Goal: Communication & Community: Participate in discussion

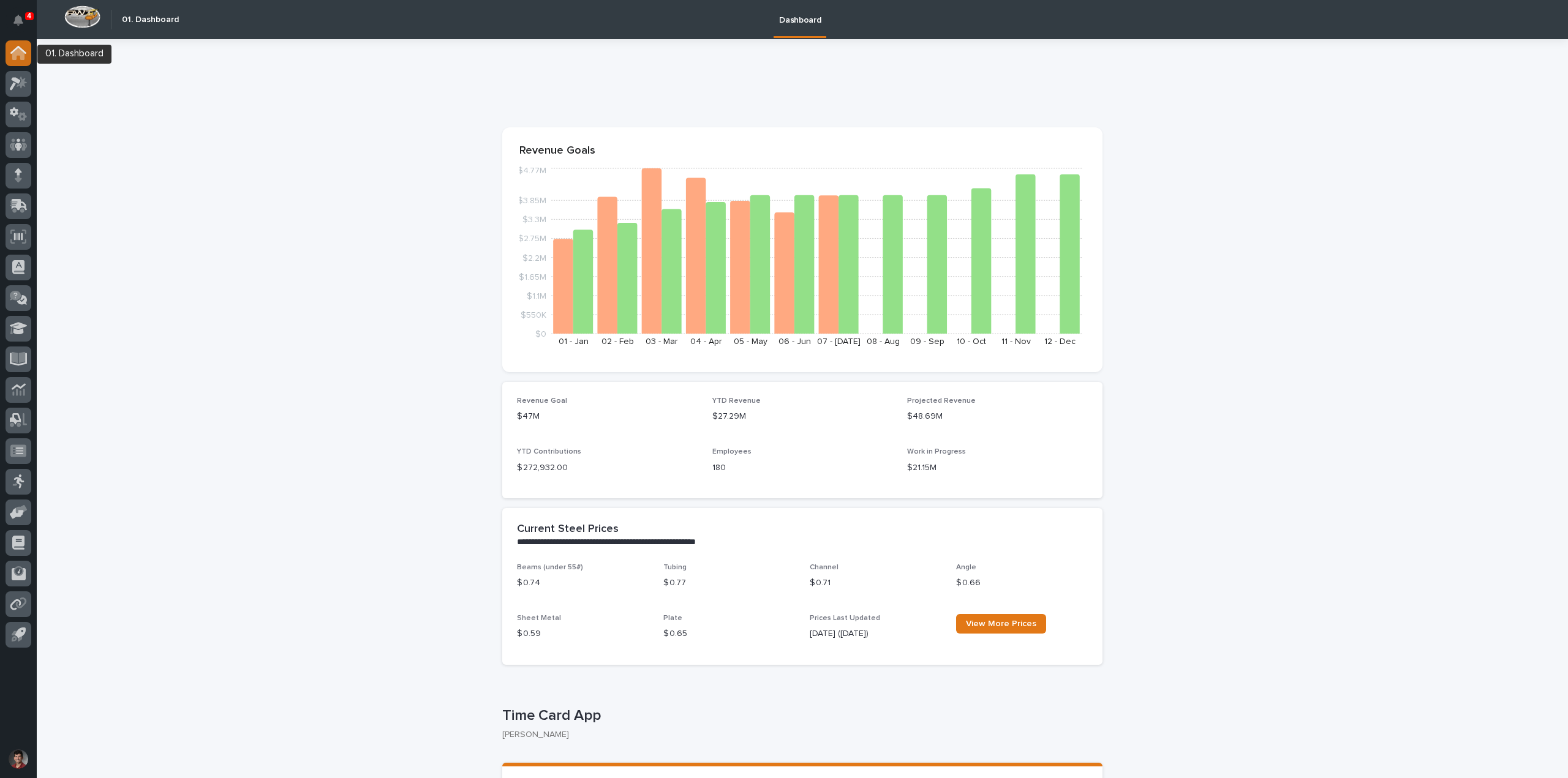
click at [8, 52] on div at bounding box center [18, 53] width 26 height 26
click at [14, 22] on icon "Notifications" at bounding box center [19, 21] width 10 height 11
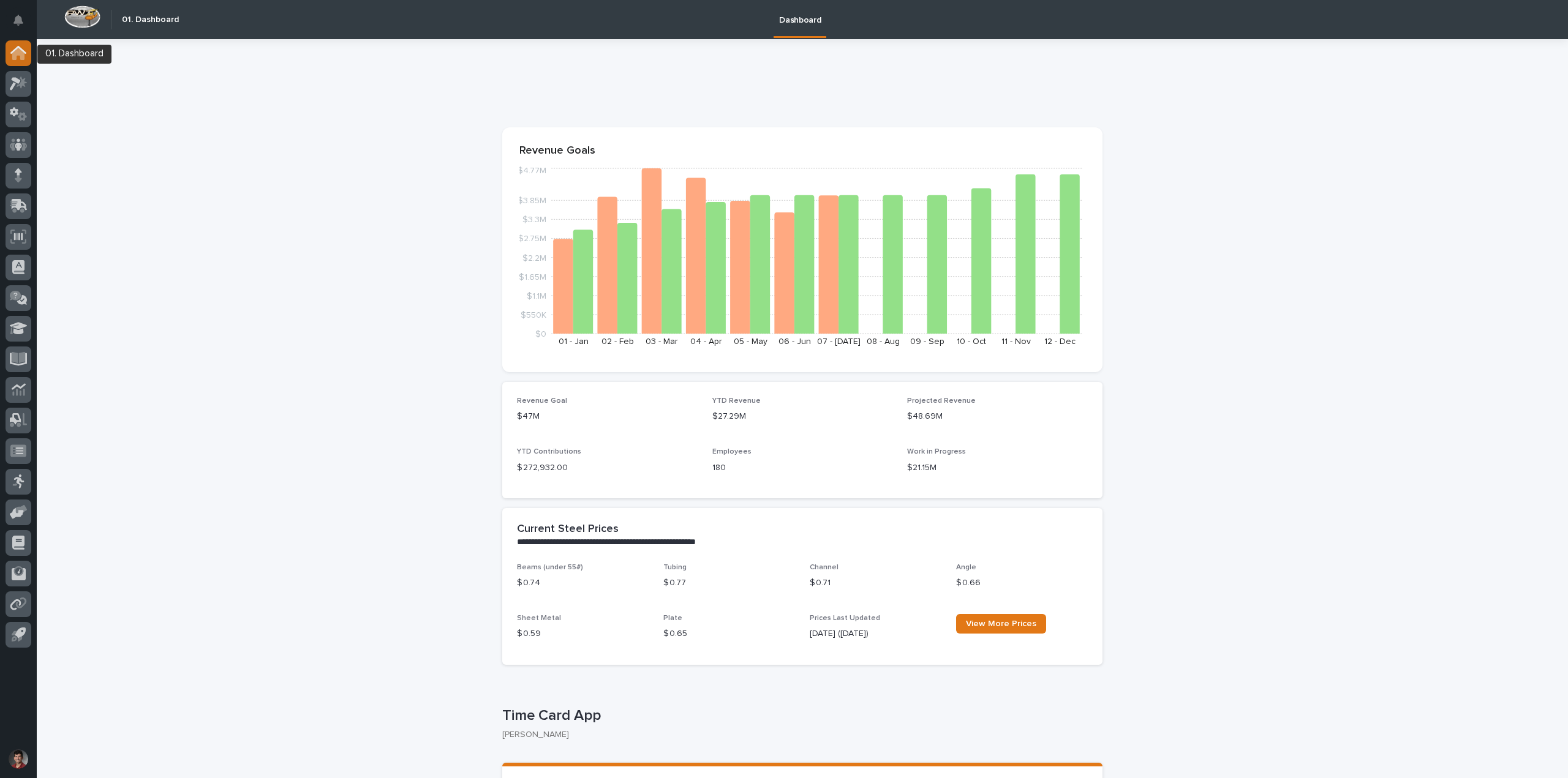
click at [11, 50] on icon at bounding box center [19, 53] width 16 height 14
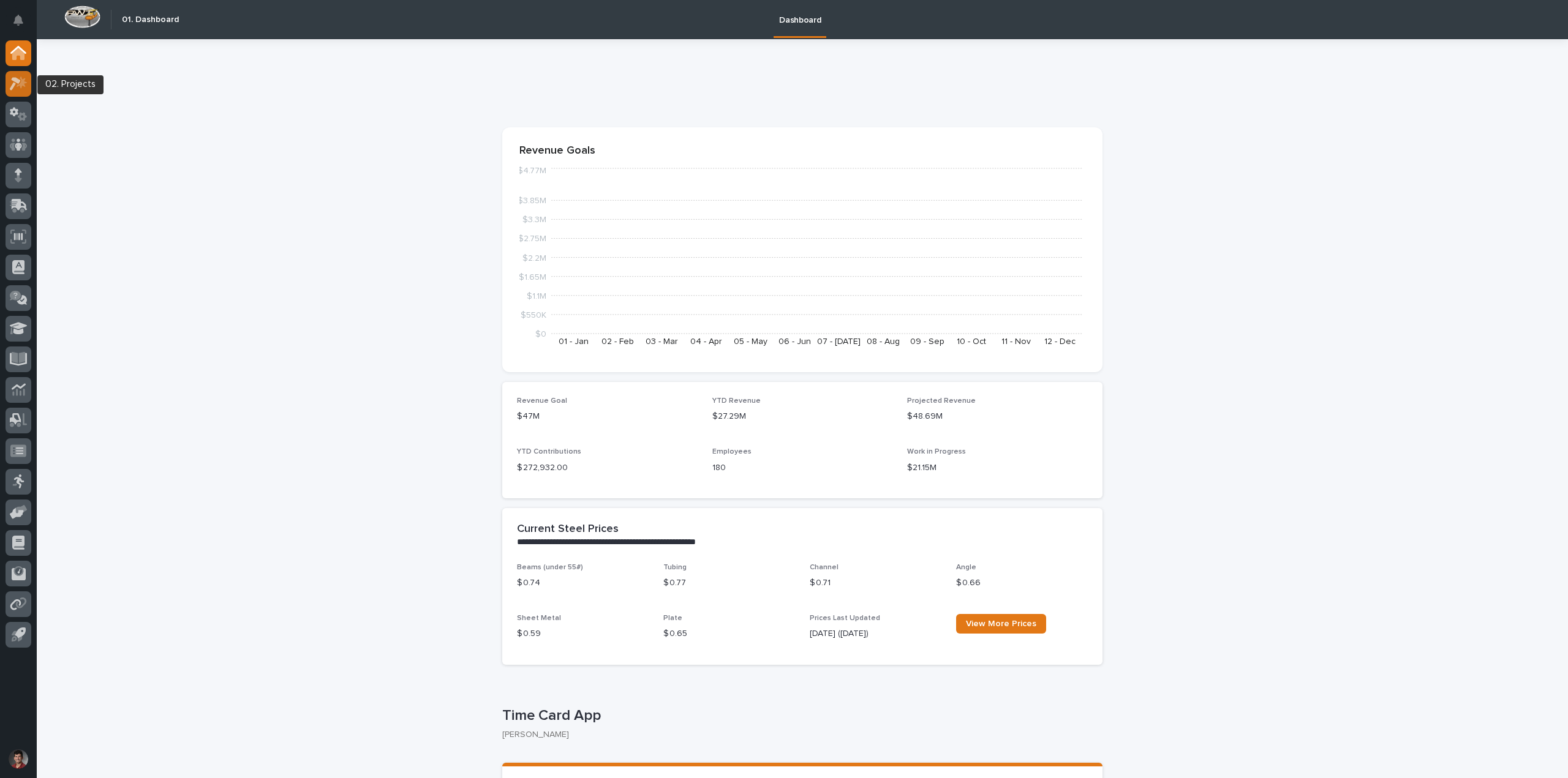
click at [19, 79] on icon at bounding box center [19, 84] width 17 height 14
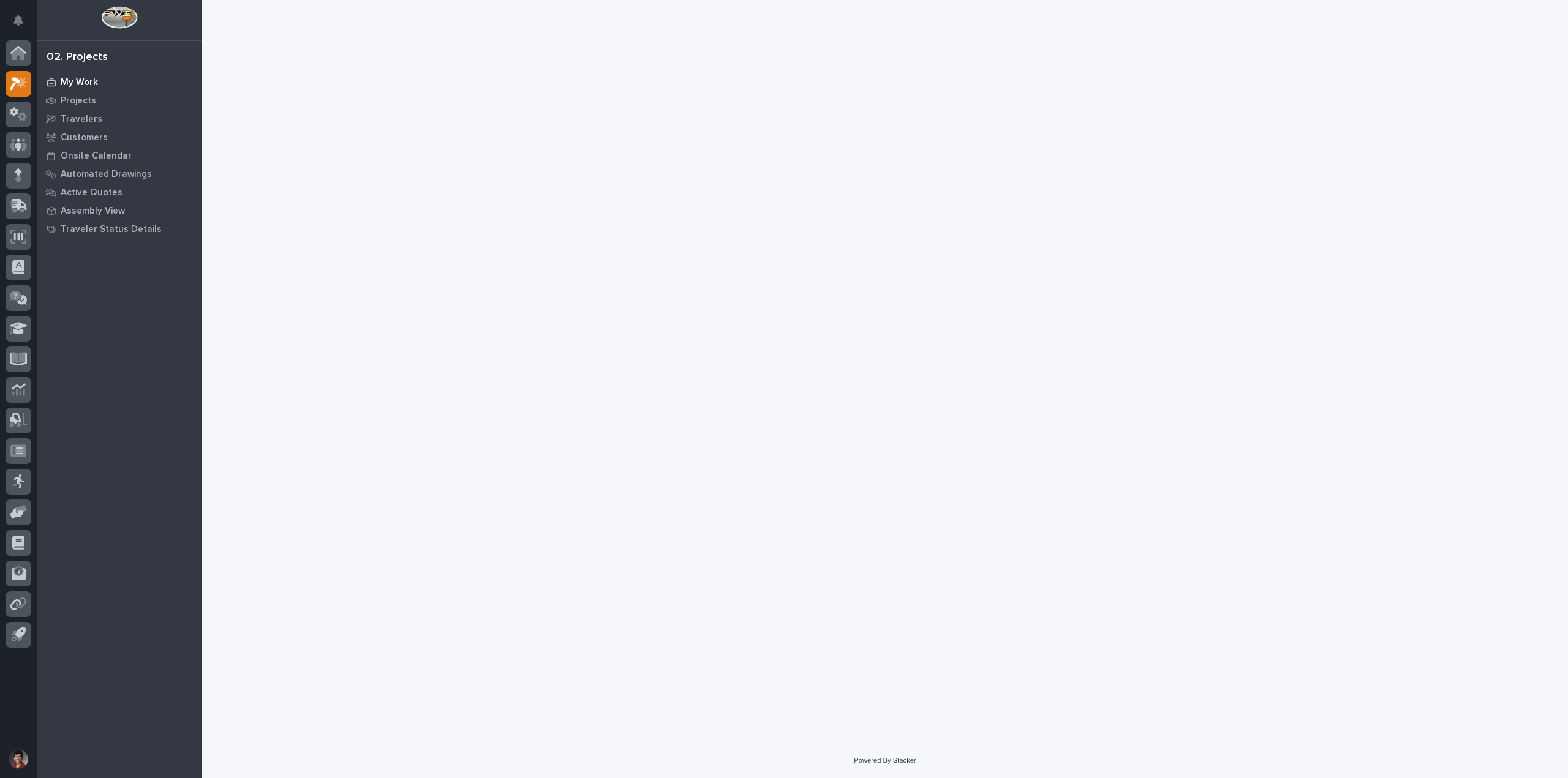
click at [102, 78] on div "My Work" at bounding box center [119, 82] width 159 height 17
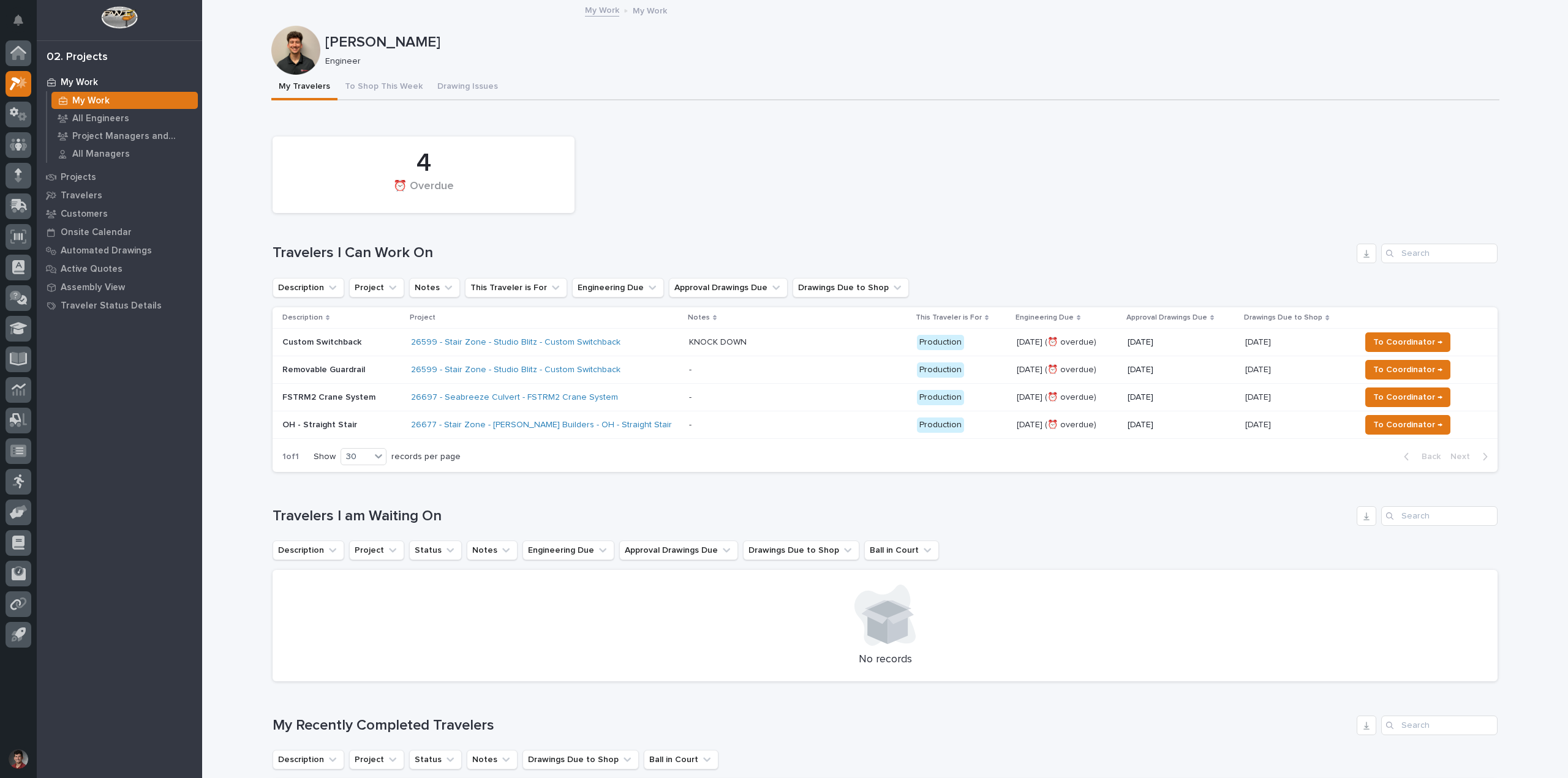
click at [369, 339] on p "Custom Switchback" at bounding box center [342, 342] width 119 height 11
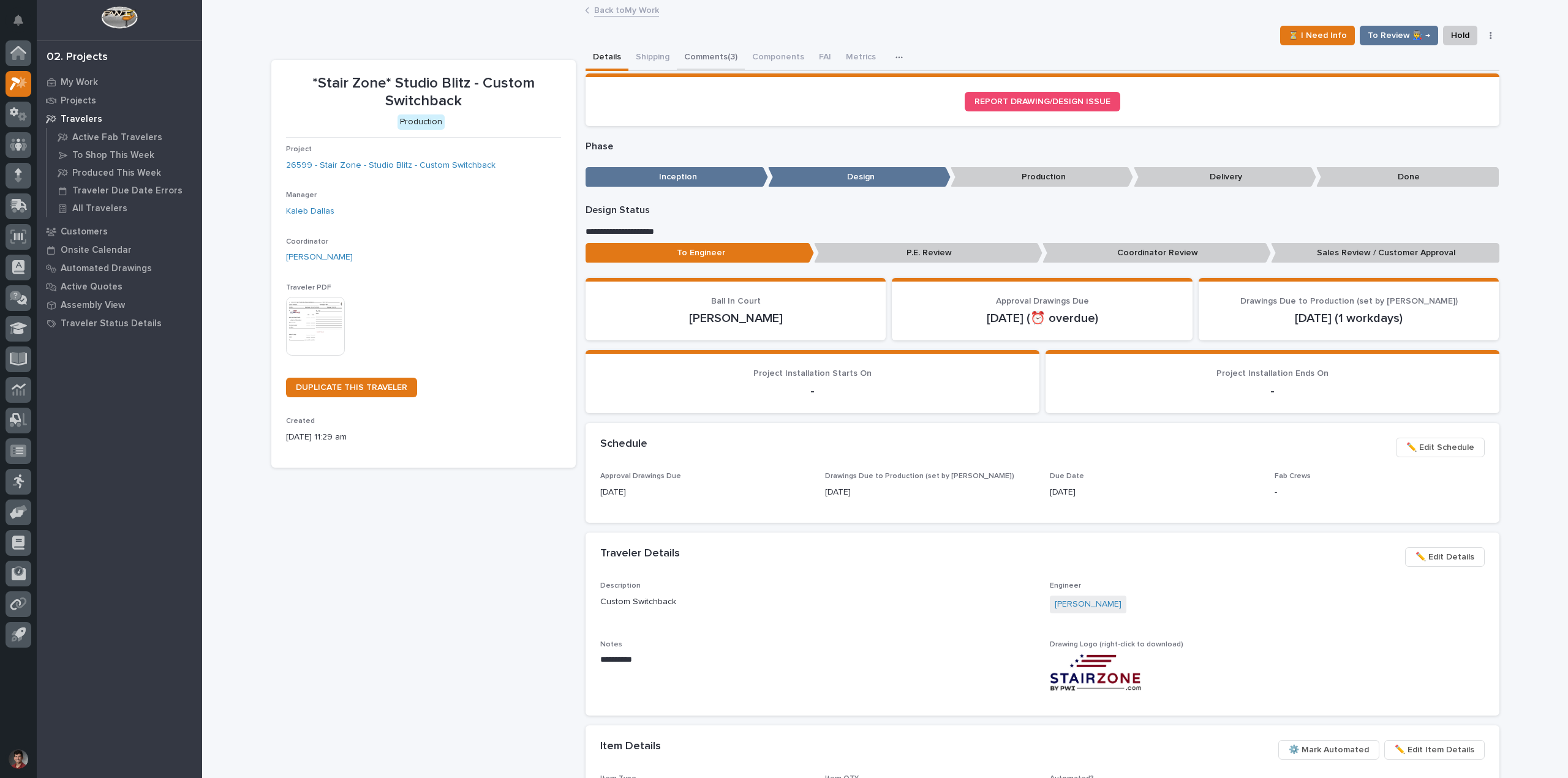
click at [721, 52] on button "Comments (3)" at bounding box center [710, 58] width 68 height 26
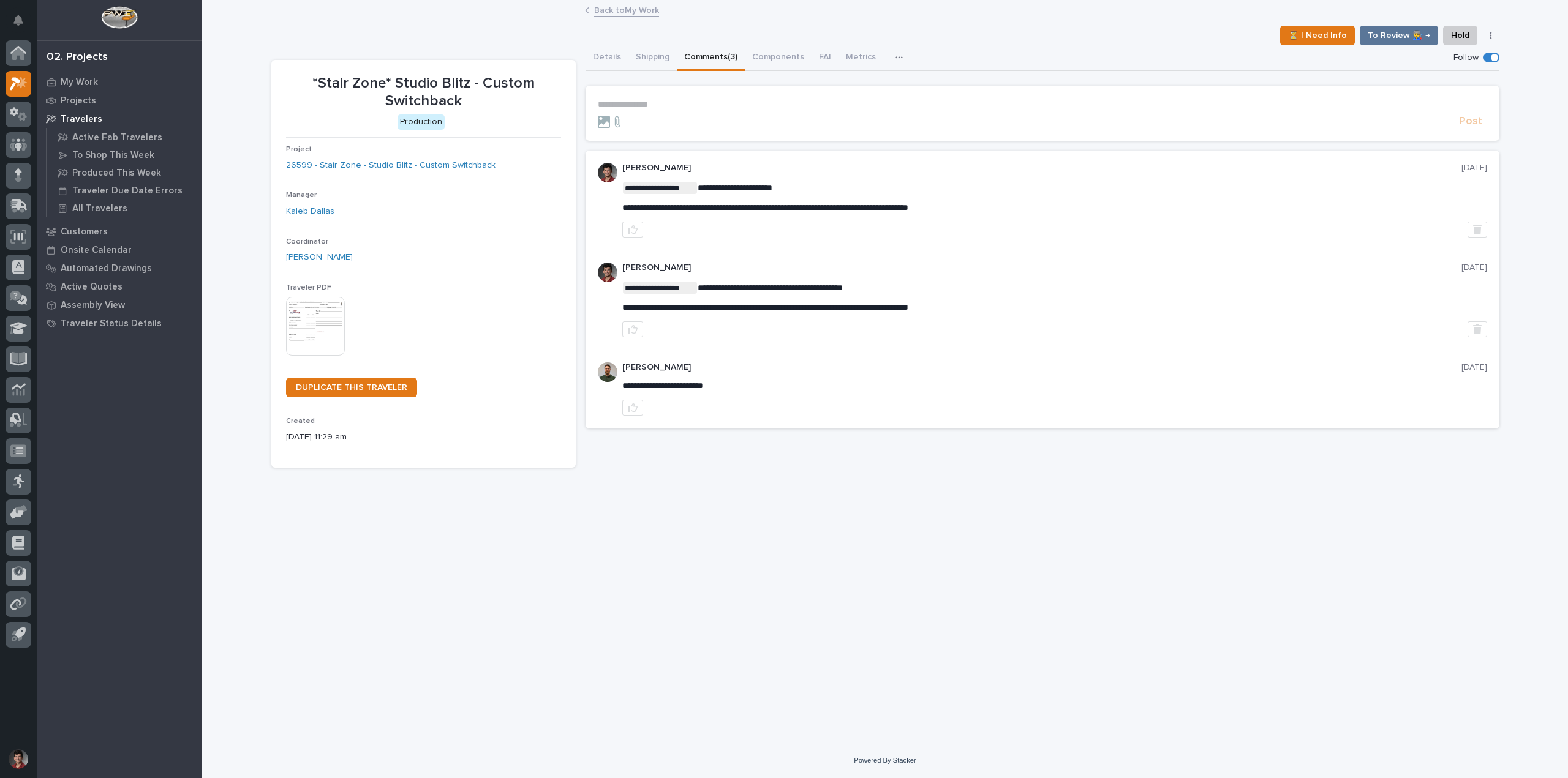
click at [691, 105] on p "**********" at bounding box center [1042, 104] width 889 height 11
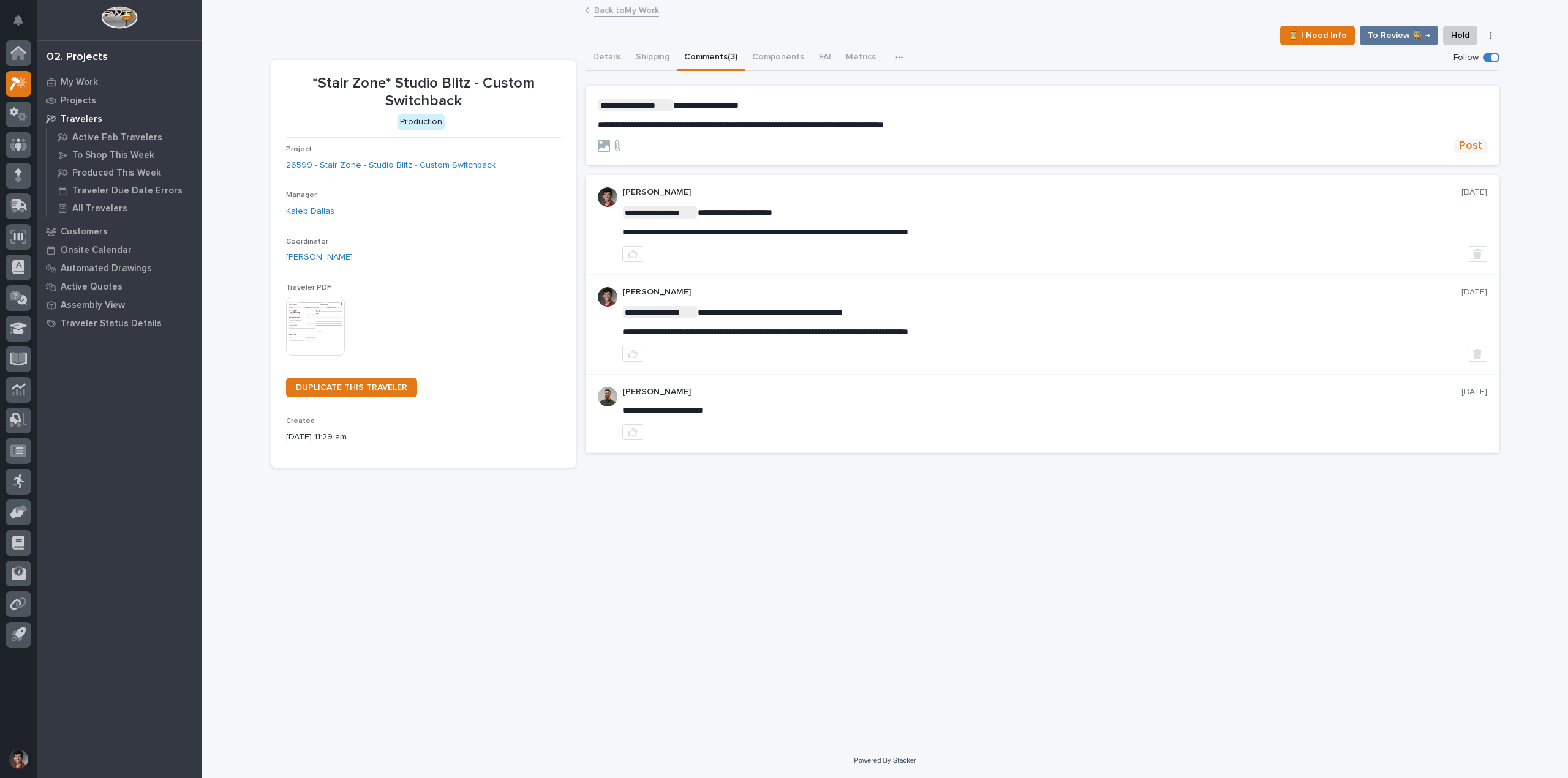
click at [1474, 140] on span "Post" at bounding box center [1470, 146] width 23 height 14
